Goal: Task Accomplishment & Management: Manage account settings

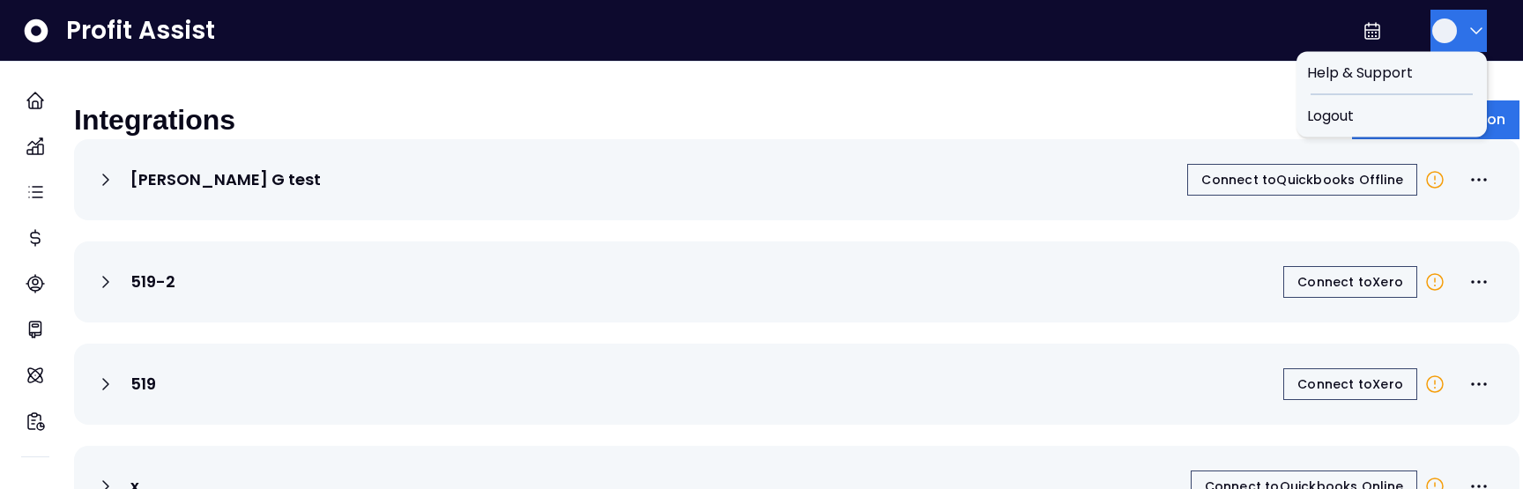
click at [1465, 26] on icon "button" at bounding box center [1475, 30] width 21 height 21
click at [1430, 106] on span "Logout" at bounding box center [1391, 116] width 169 height 21
